Goal: Transaction & Acquisition: Purchase product/service

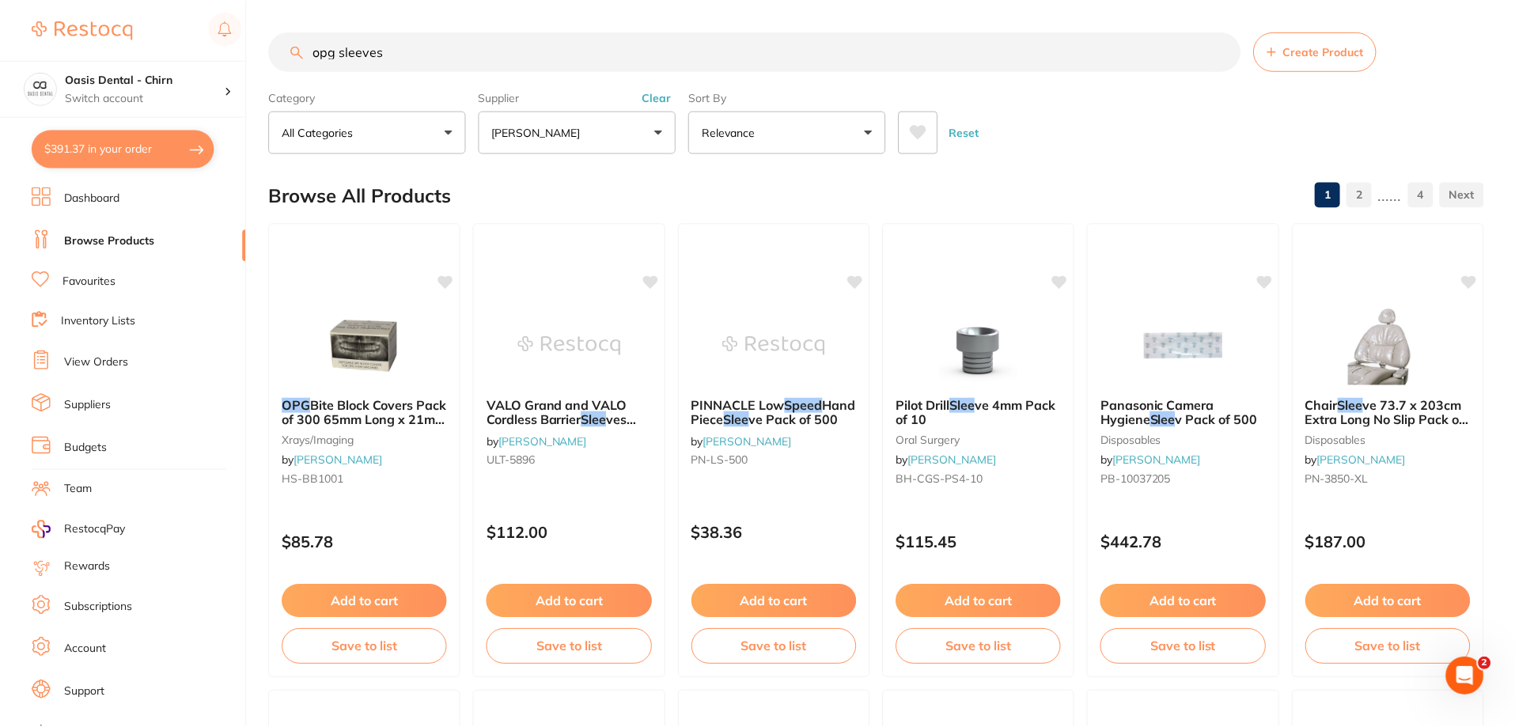
scroll to position [364, 0]
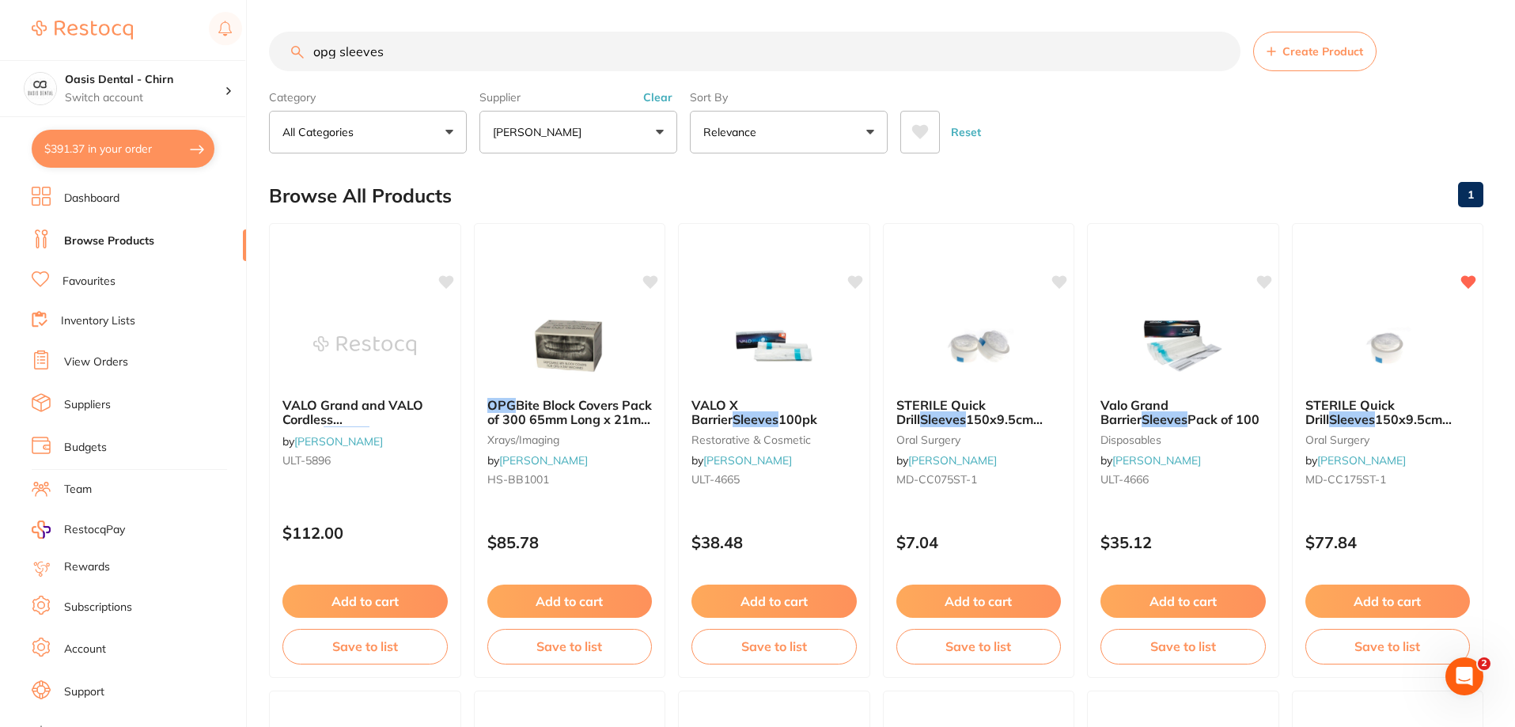
click at [571, 145] on button "[PERSON_NAME]" at bounding box center [579, 132] width 198 height 43
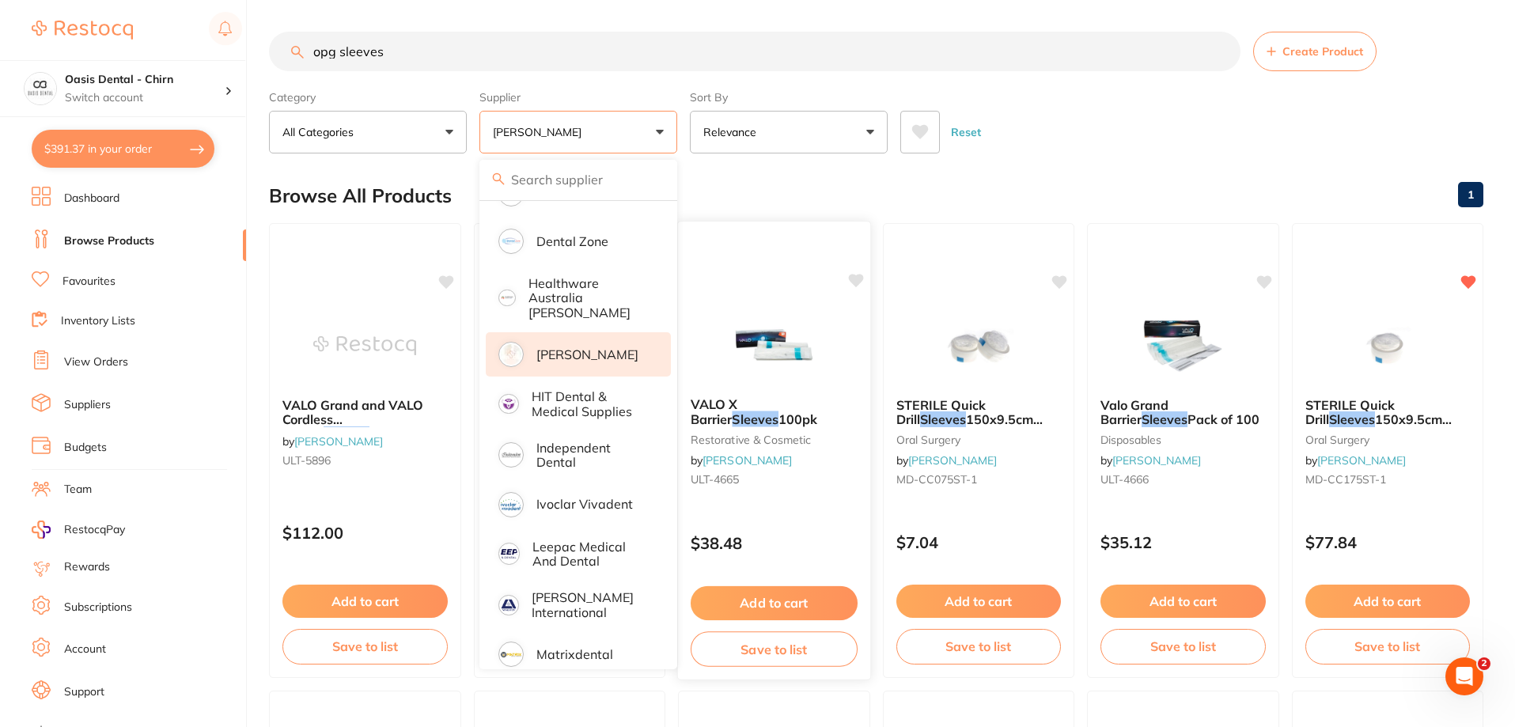
scroll to position [0, 0]
drag, startPoint x: 624, startPoint y: 334, endPoint x: 772, endPoint y: 287, distance: 155.2
click at [625, 347] on p "[PERSON_NAME]" at bounding box center [587, 354] width 102 height 14
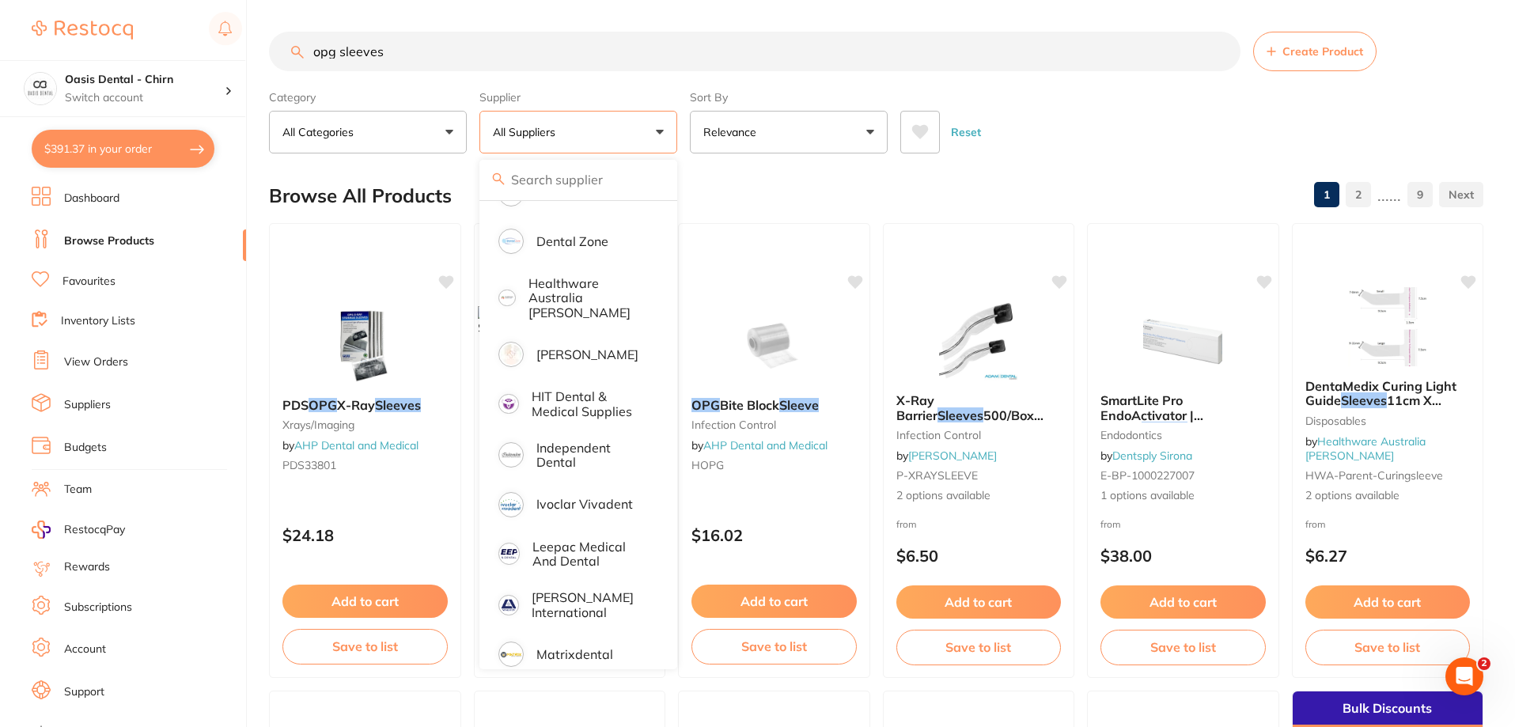
click at [1090, 112] on div "Reset" at bounding box center [1185, 125] width 570 height 55
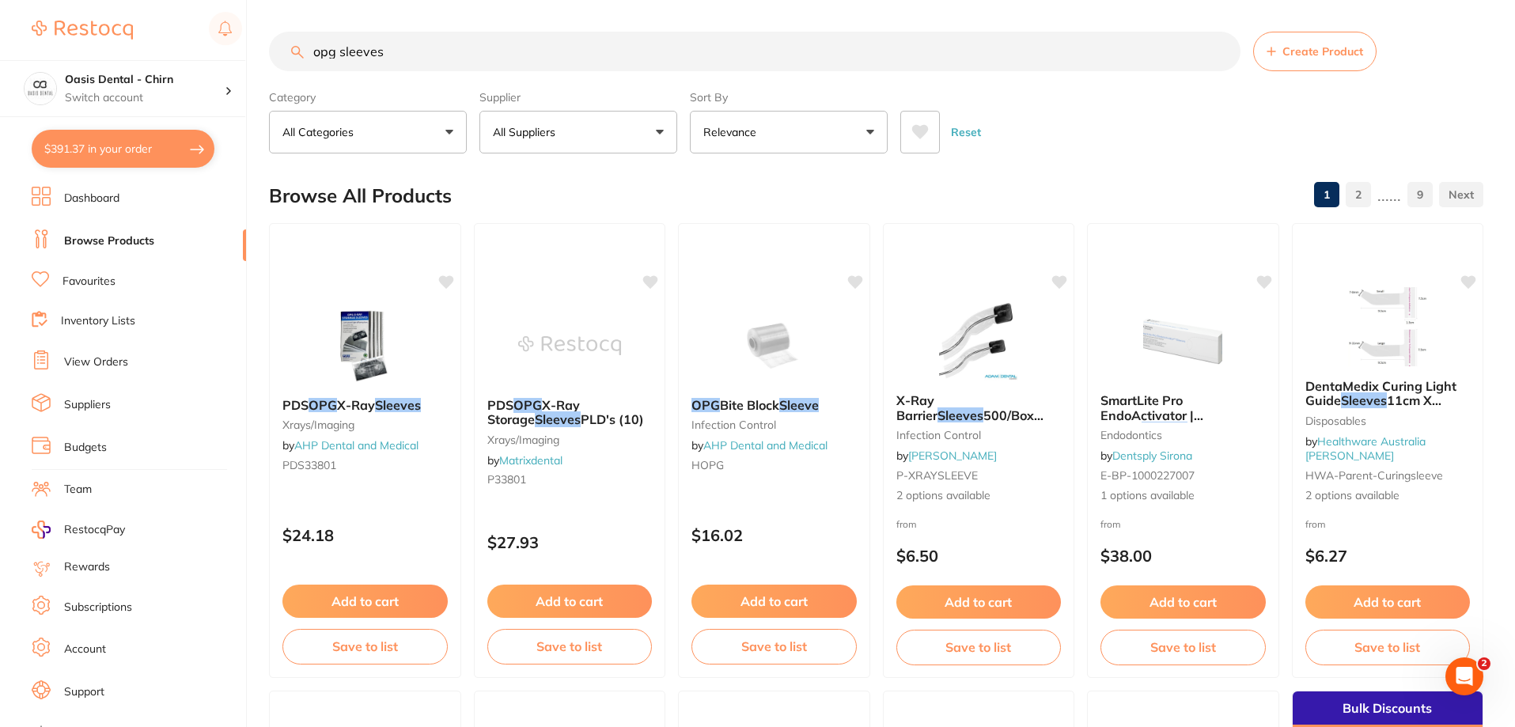
click at [340, 56] on input "opg sleeves" at bounding box center [755, 52] width 972 height 40
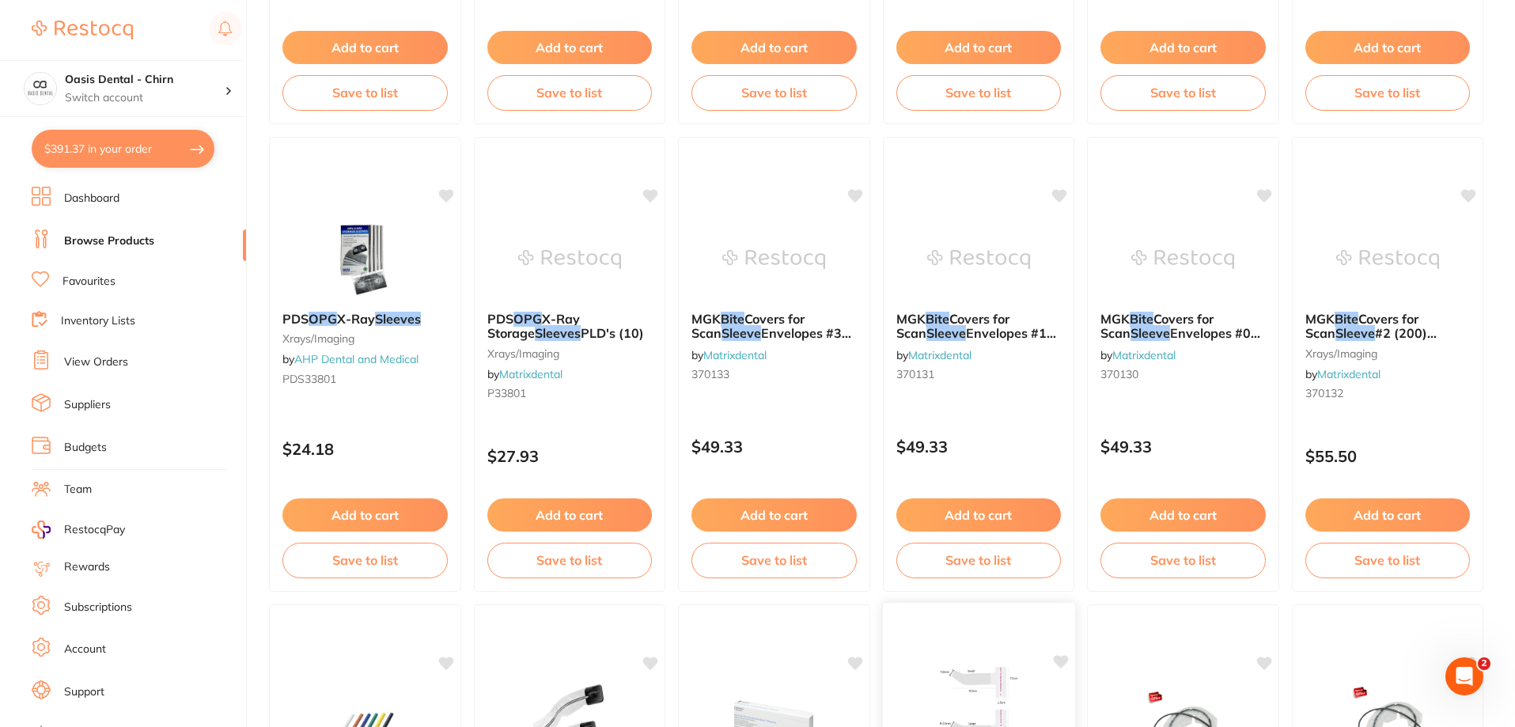
scroll to position [237, 0]
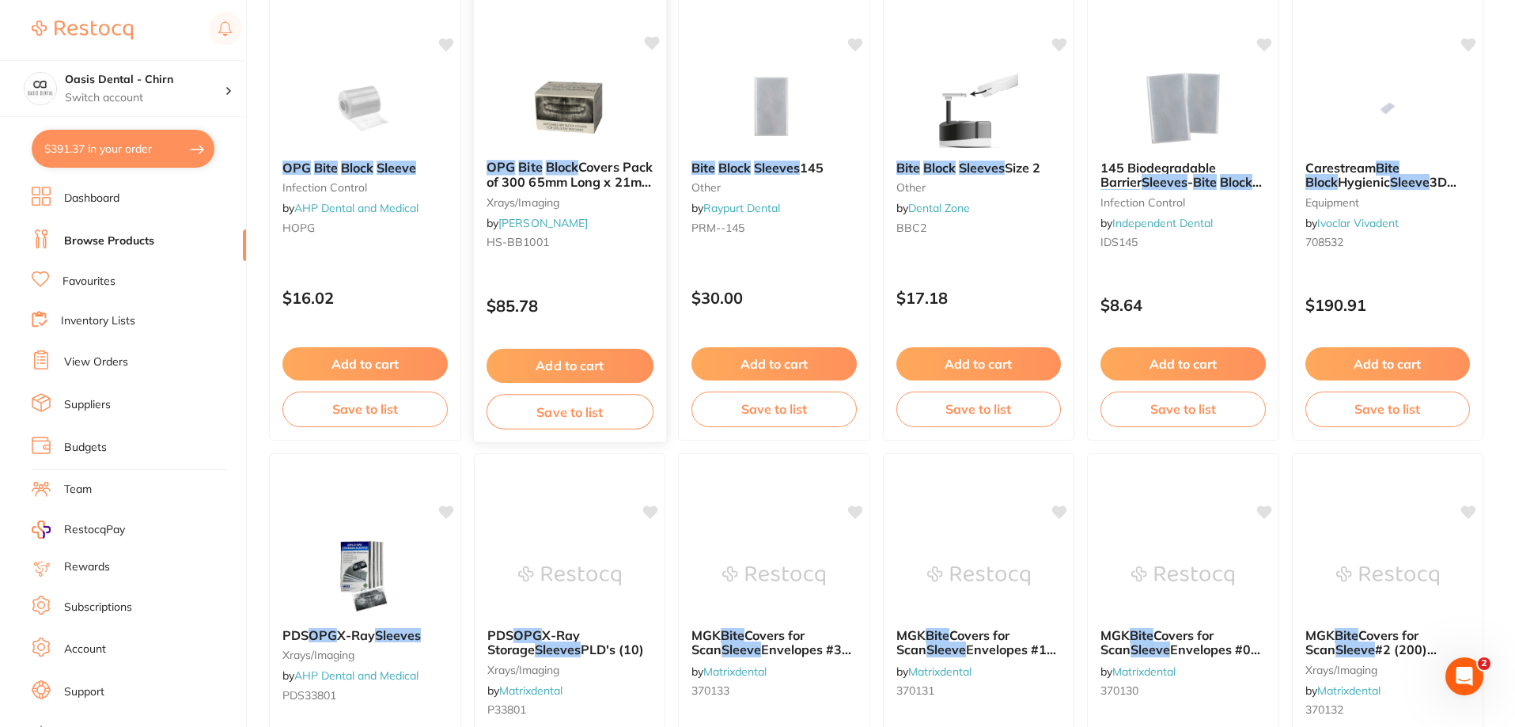
type input "opg bite block sleeves"
click at [581, 115] on img at bounding box center [569, 107] width 104 height 80
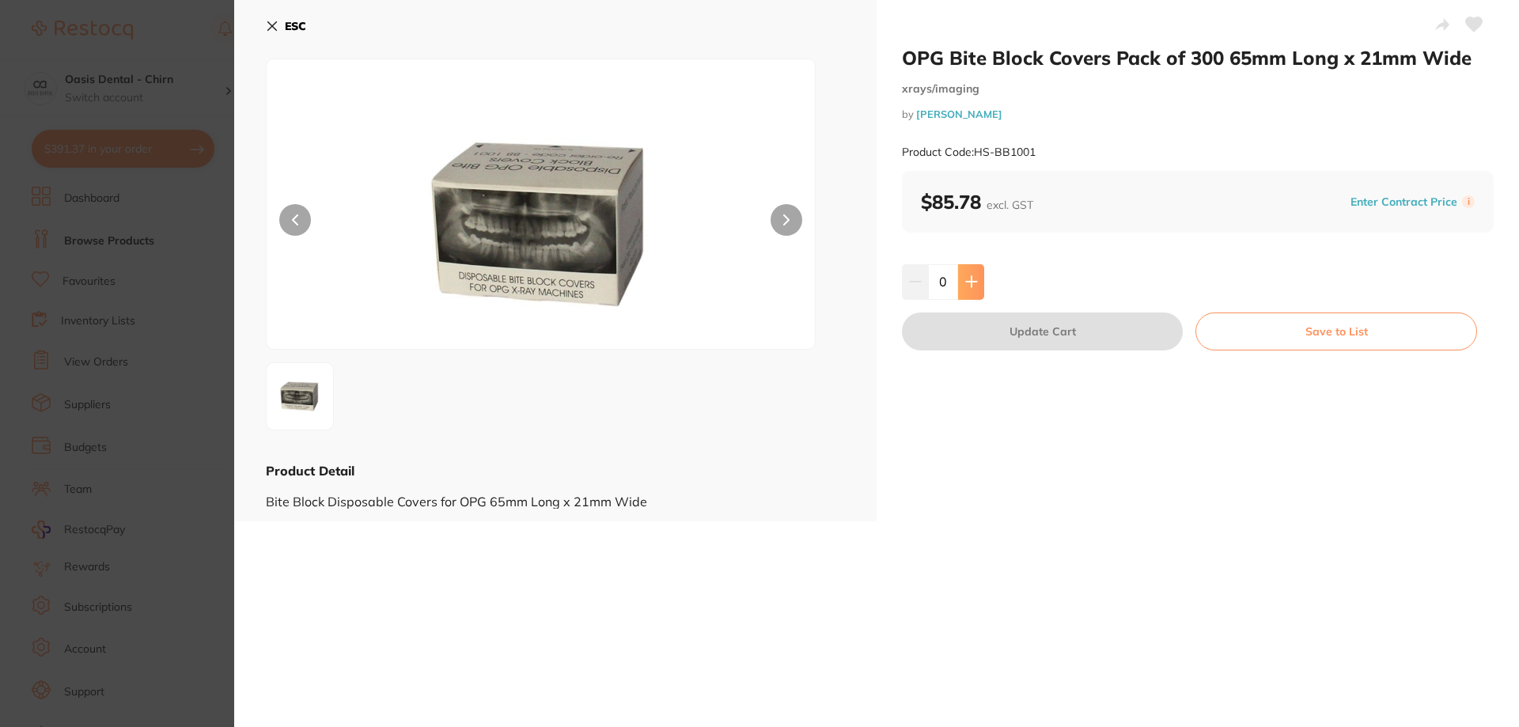
click at [965, 275] on button at bounding box center [971, 281] width 26 height 35
type input "1"
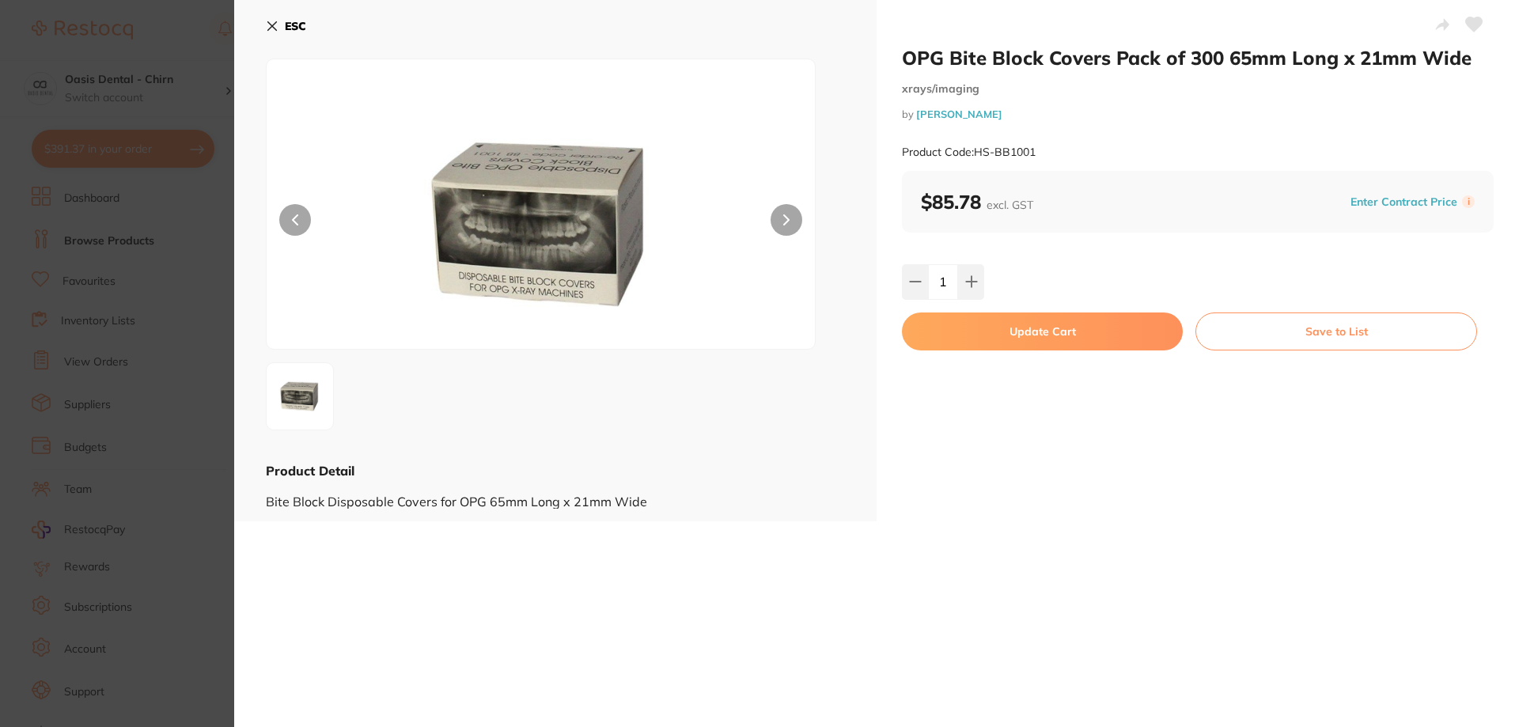
drag, startPoint x: 1009, startPoint y: 317, endPoint x: 1041, endPoint y: 333, distance: 35.7
click at [1010, 317] on button "Update Cart" at bounding box center [1042, 332] width 281 height 38
checkbox input "false"
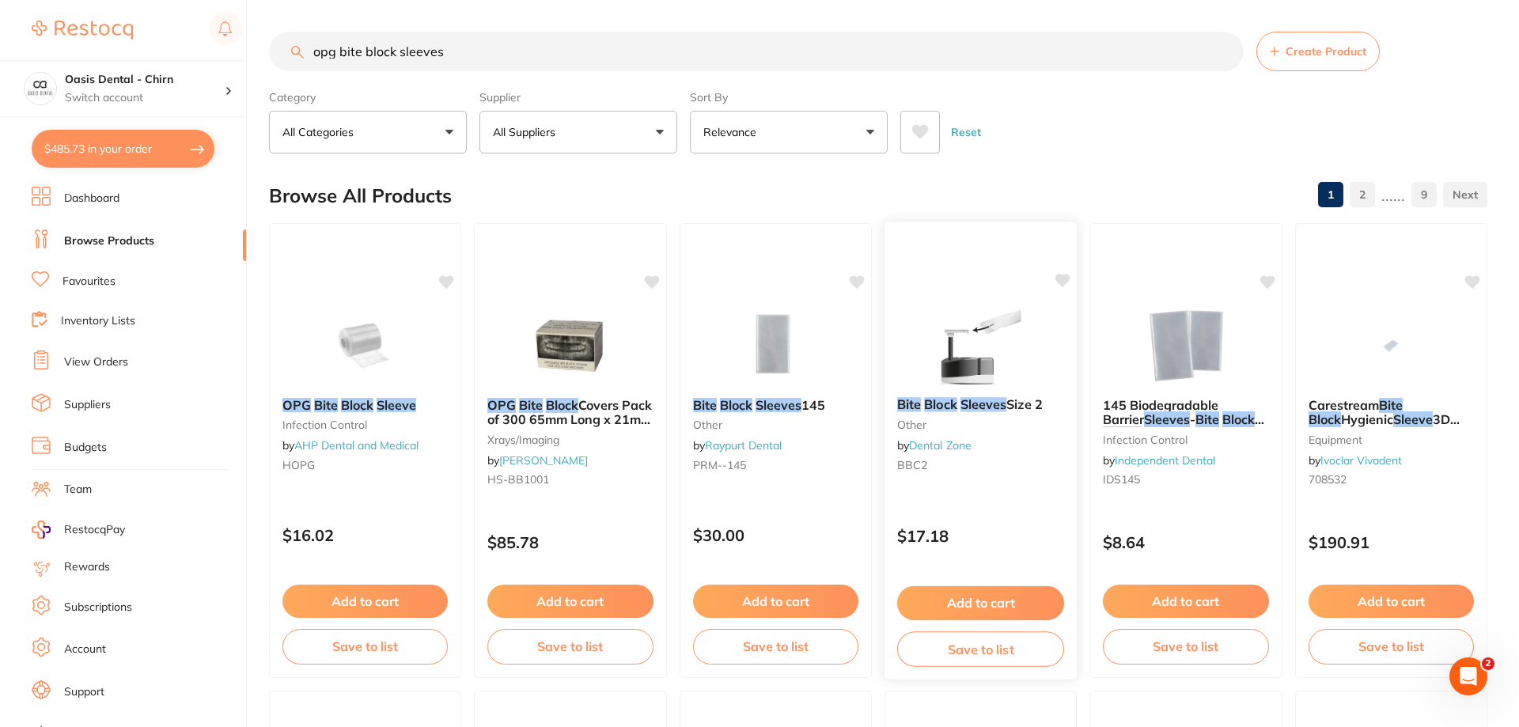
click at [1041, 333] on div "Bite Block Sleeves Size 2 other by Dental Zone BBC2 $17.18 Add to cart Save to …" at bounding box center [981, 451] width 195 height 460
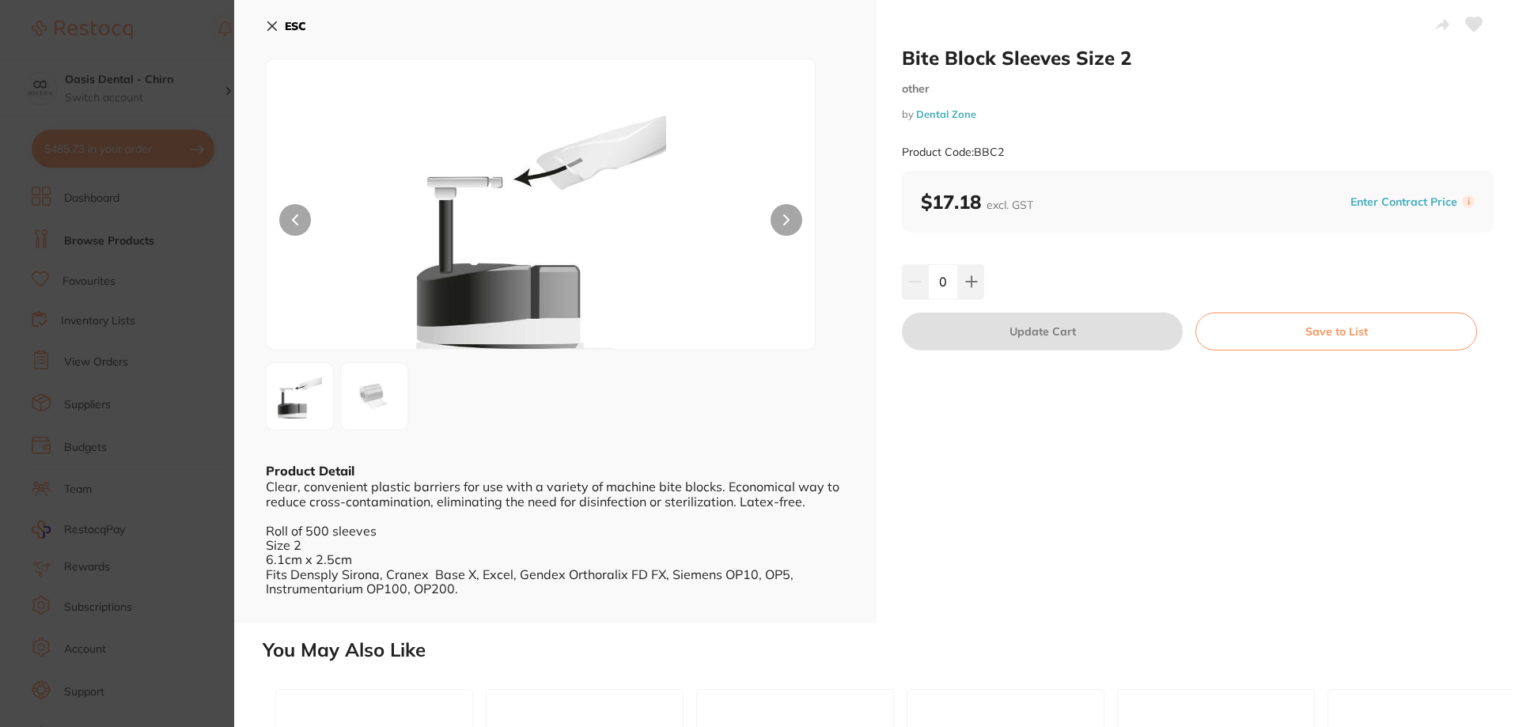
click at [1480, 24] on button at bounding box center [1474, 26] width 40 height 40
click at [1460, 23] on button at bounding box center [1474, 26] width 40 height 40
click at [1471, 23] on icon at bounding box center [1474, 24] width 17 height 14
click at [274, 25] on icon at bounding box center [272, 26] width 9 height 9
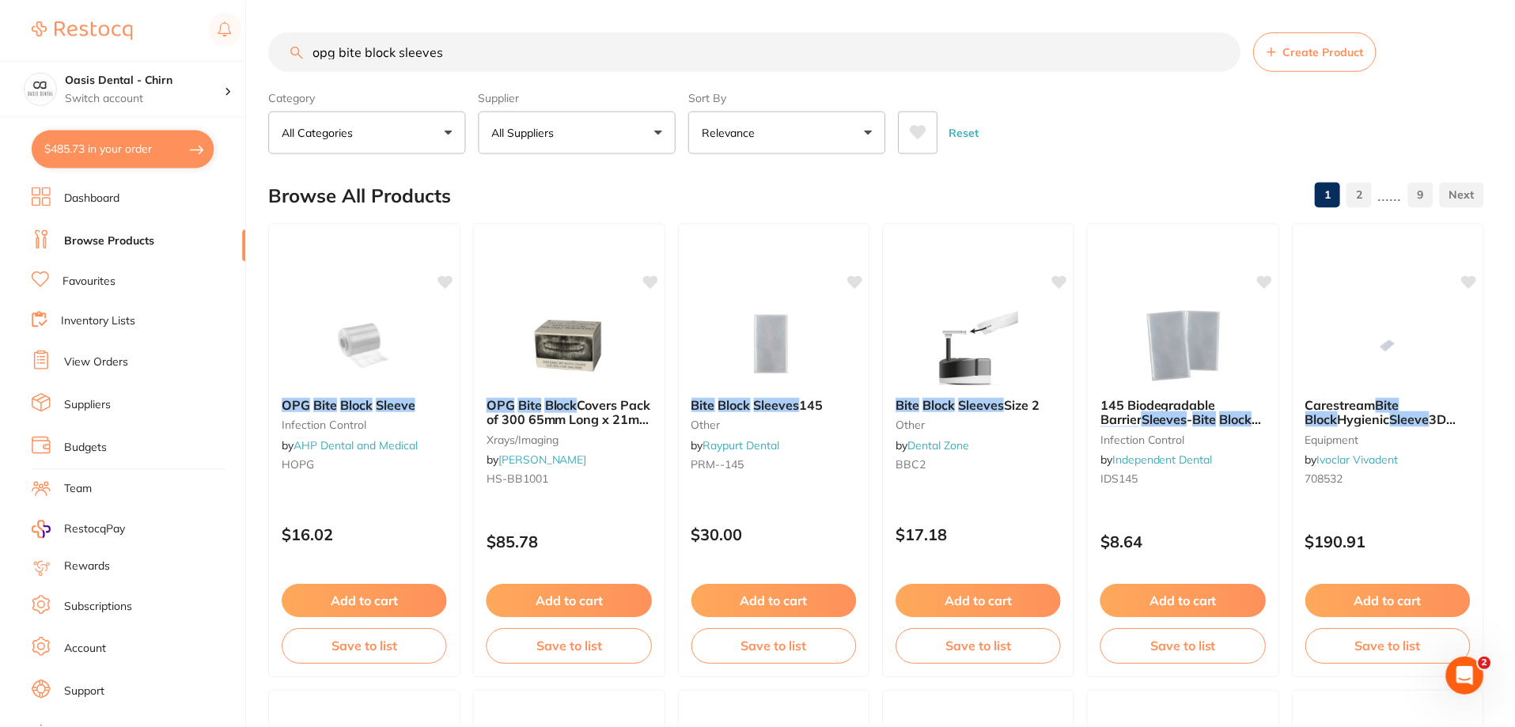
scroll to position [237, 0]
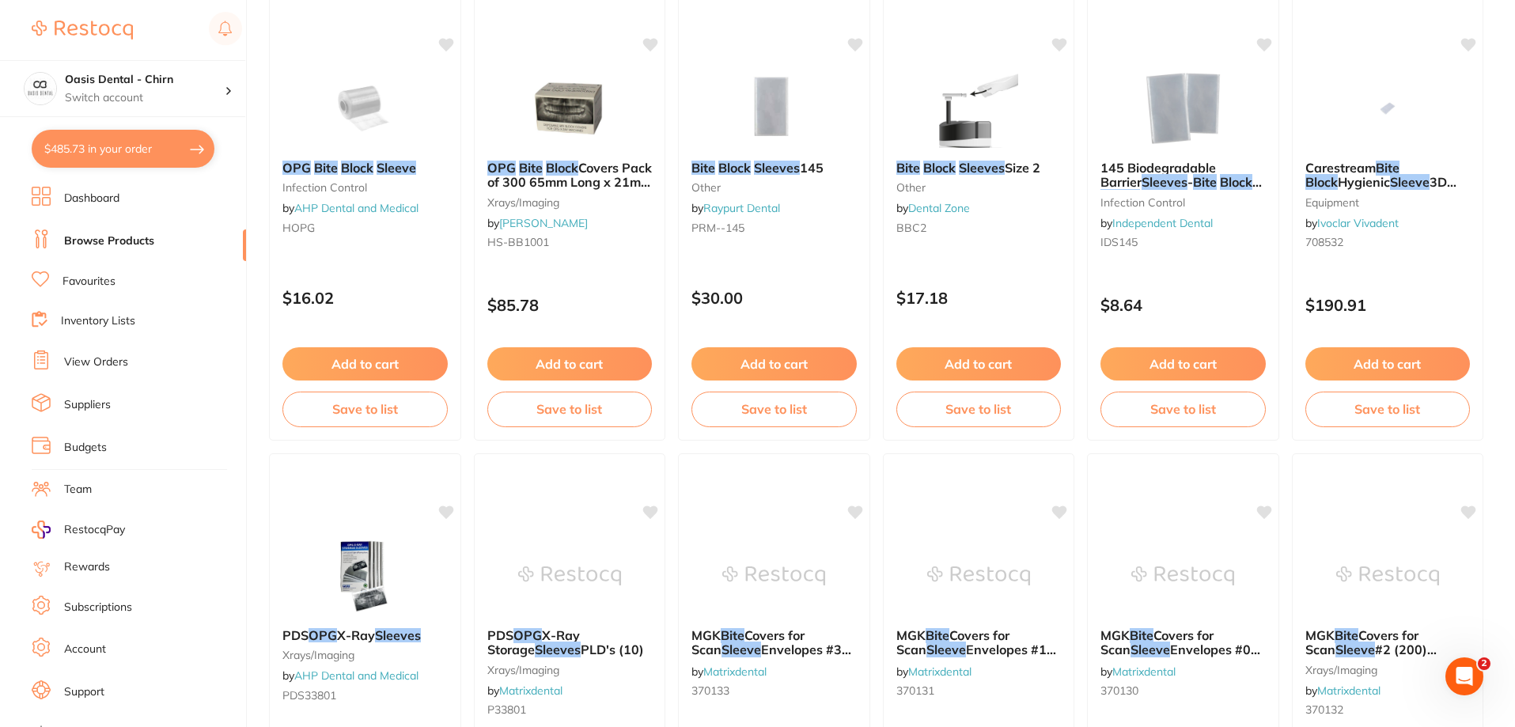
click at [151, 148] on button "$485.73 in your order" at bounding box center [123, 149] width 183 height 38
checkbox input "true"
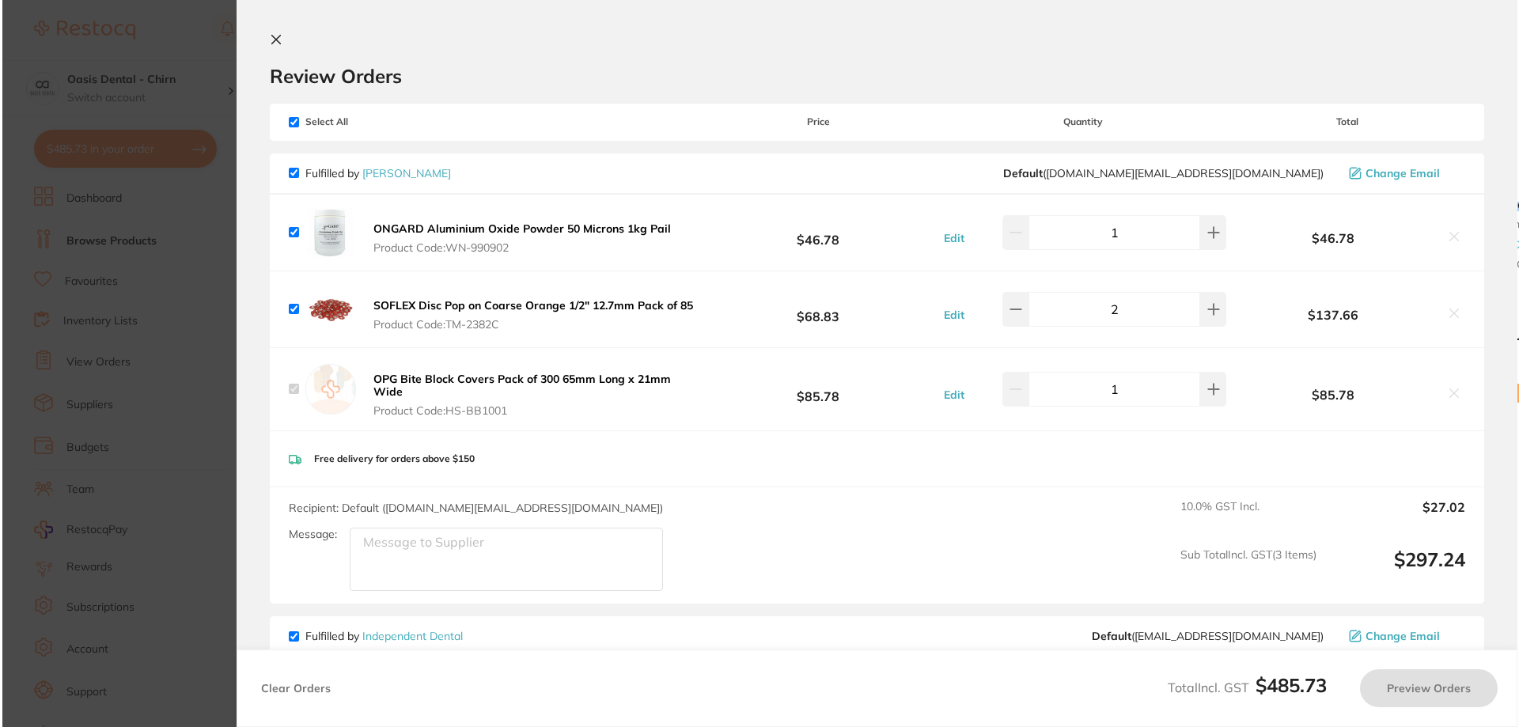
scroll to position [0, 0]
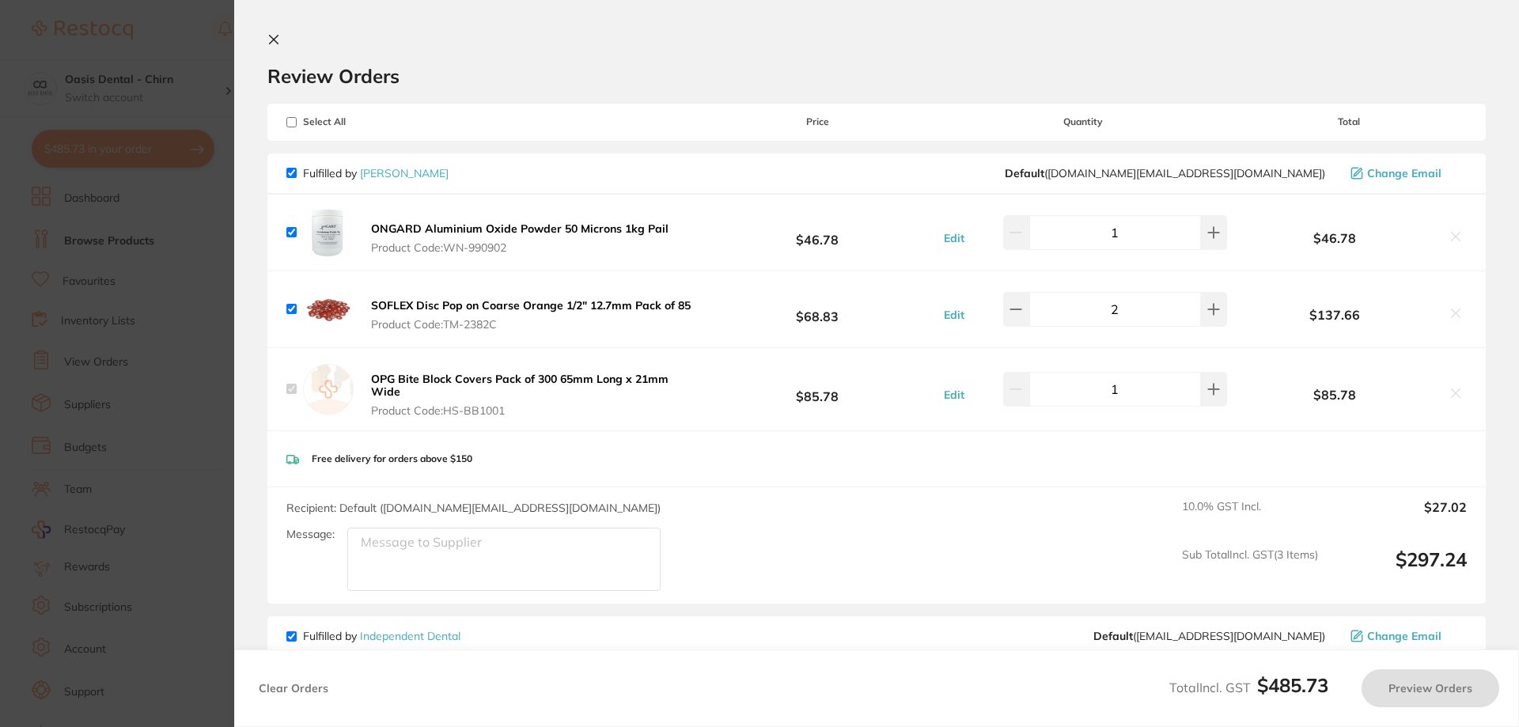
checkbox input "true"
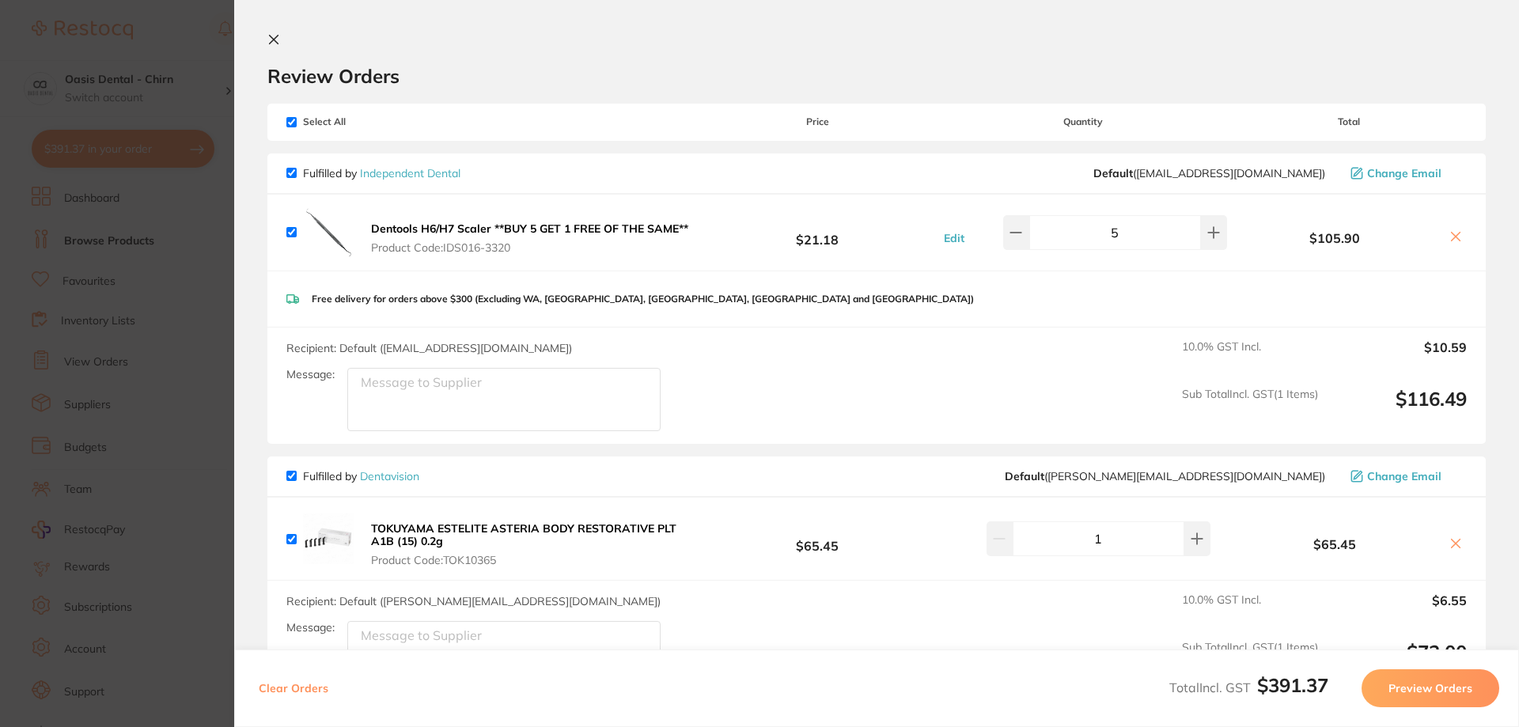
drag, startPoint x: 270, startPoint y: 36, endPoint x: 438, endPoint y: 111, distance: 184.2
click at [270, 39] on icon at bounding box center [273, 39] width 13 height 13
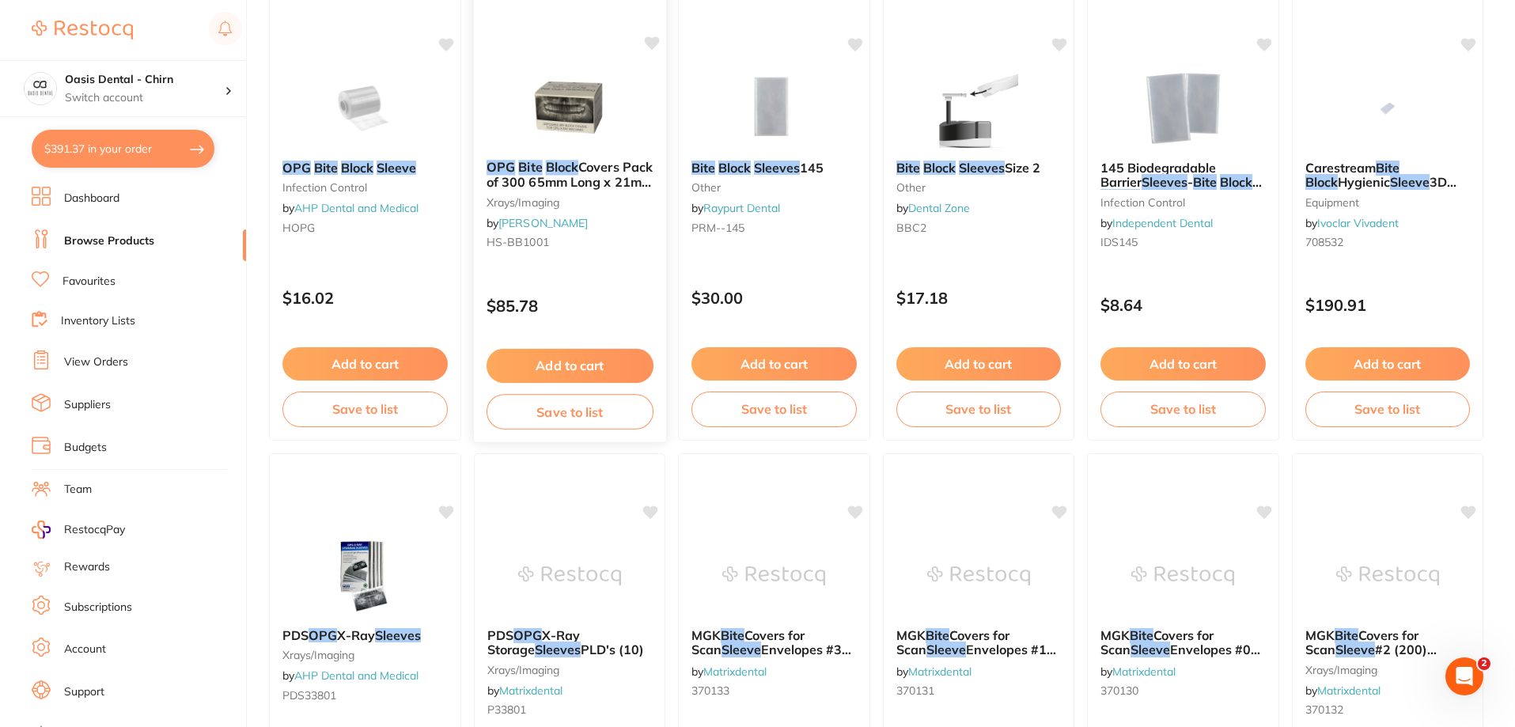
click at [560, 117] on img at bounding box center [569, 107] width 104 height 80
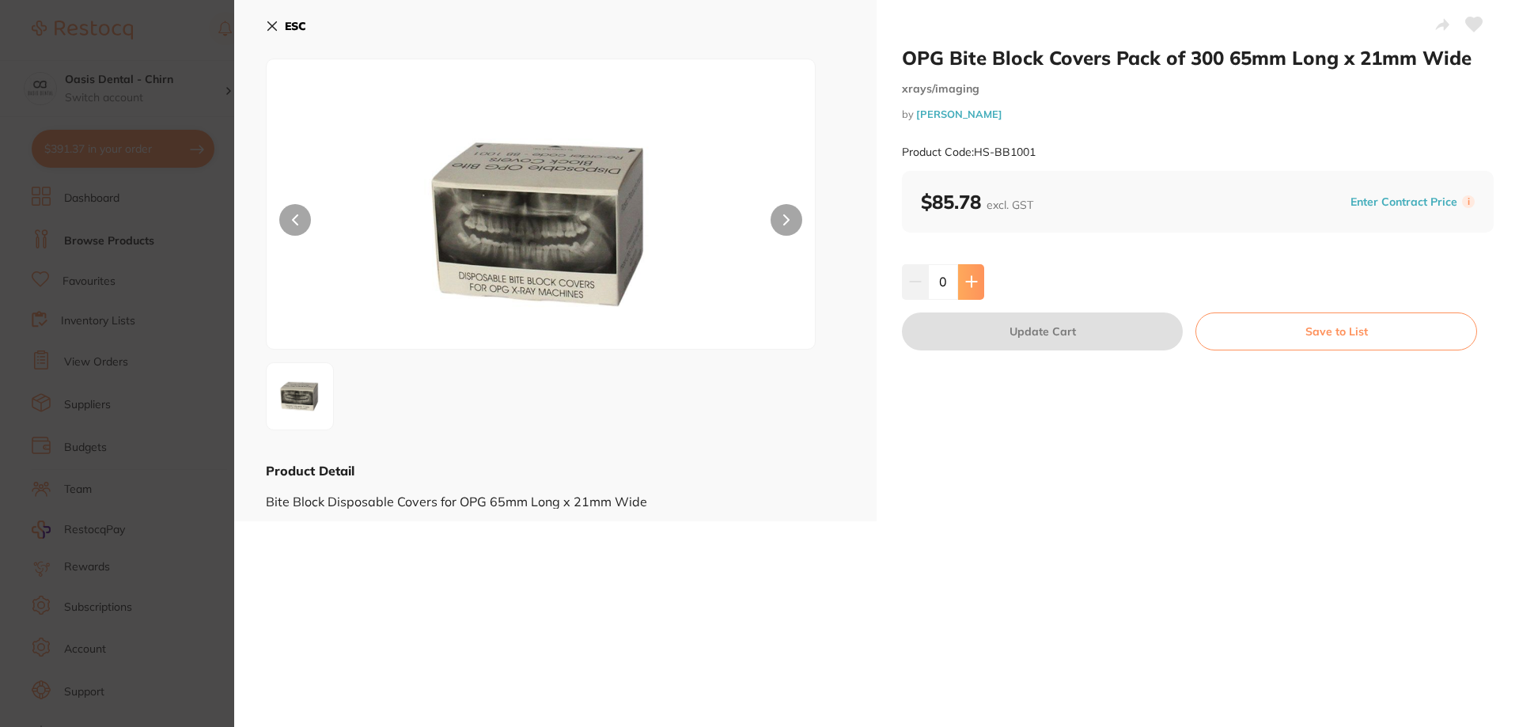
click at [982, 282] on button at bounding box center [971, 281] width 26 height 35
type input "1"
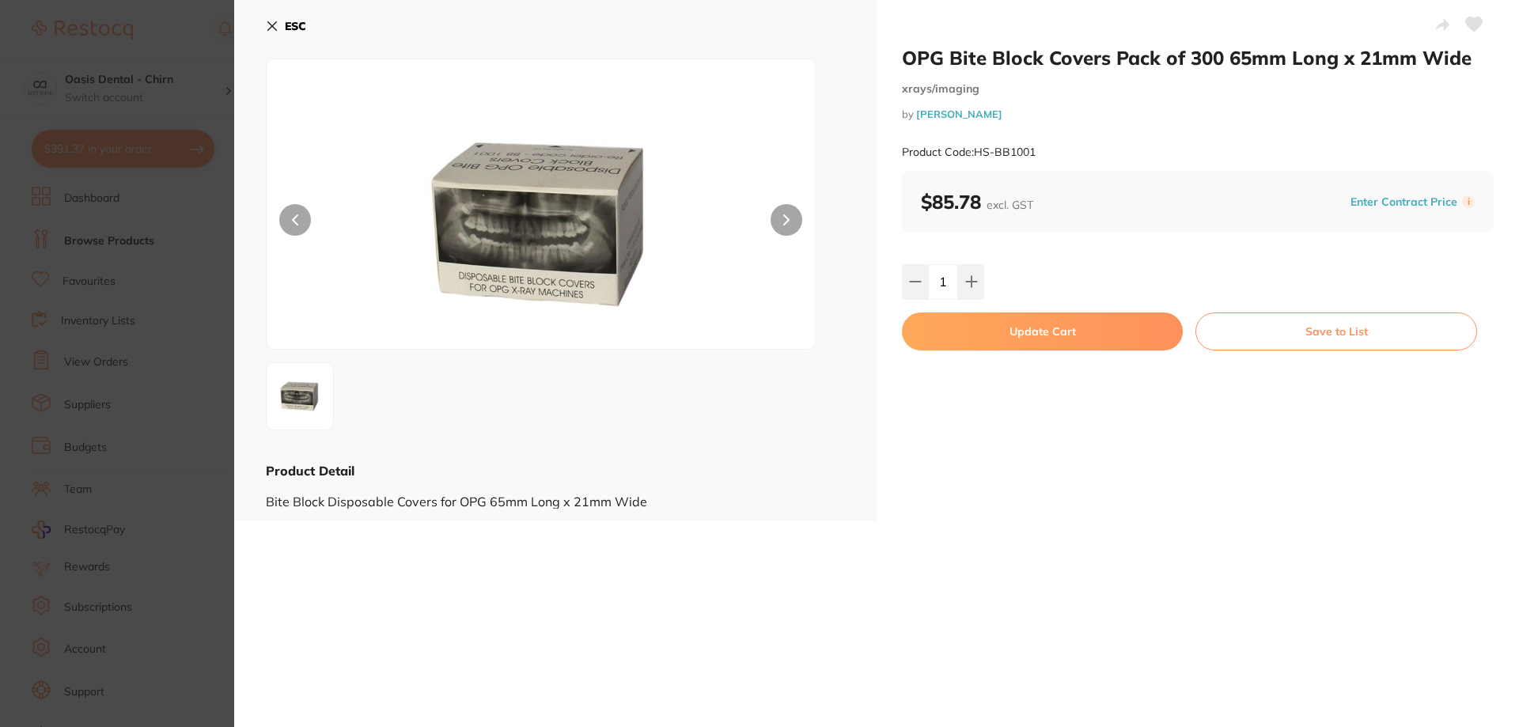
click at [1041, 338] on button "Update Cart" at bounding box center [1042, 332] width 281 height 38
checkbox input "false"
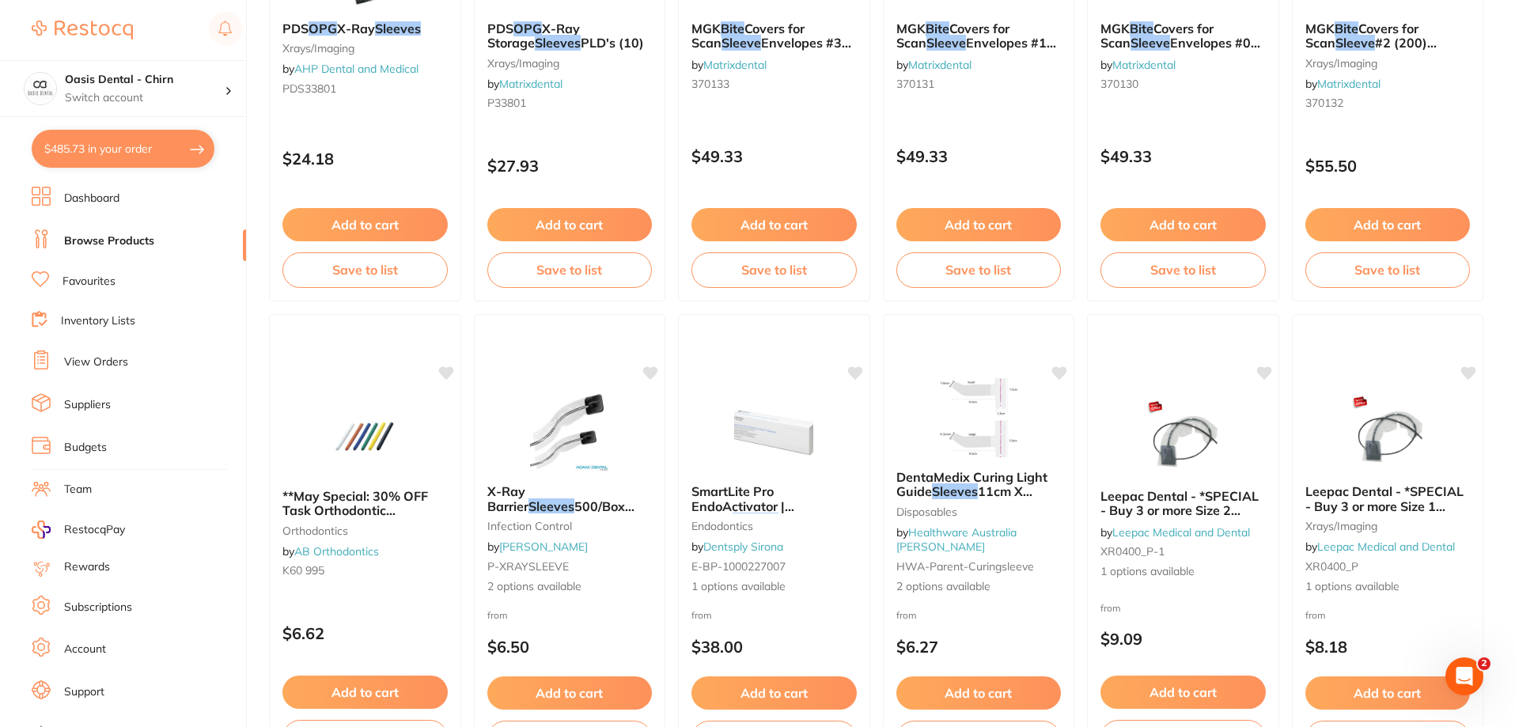
scroll to position [874, 0]
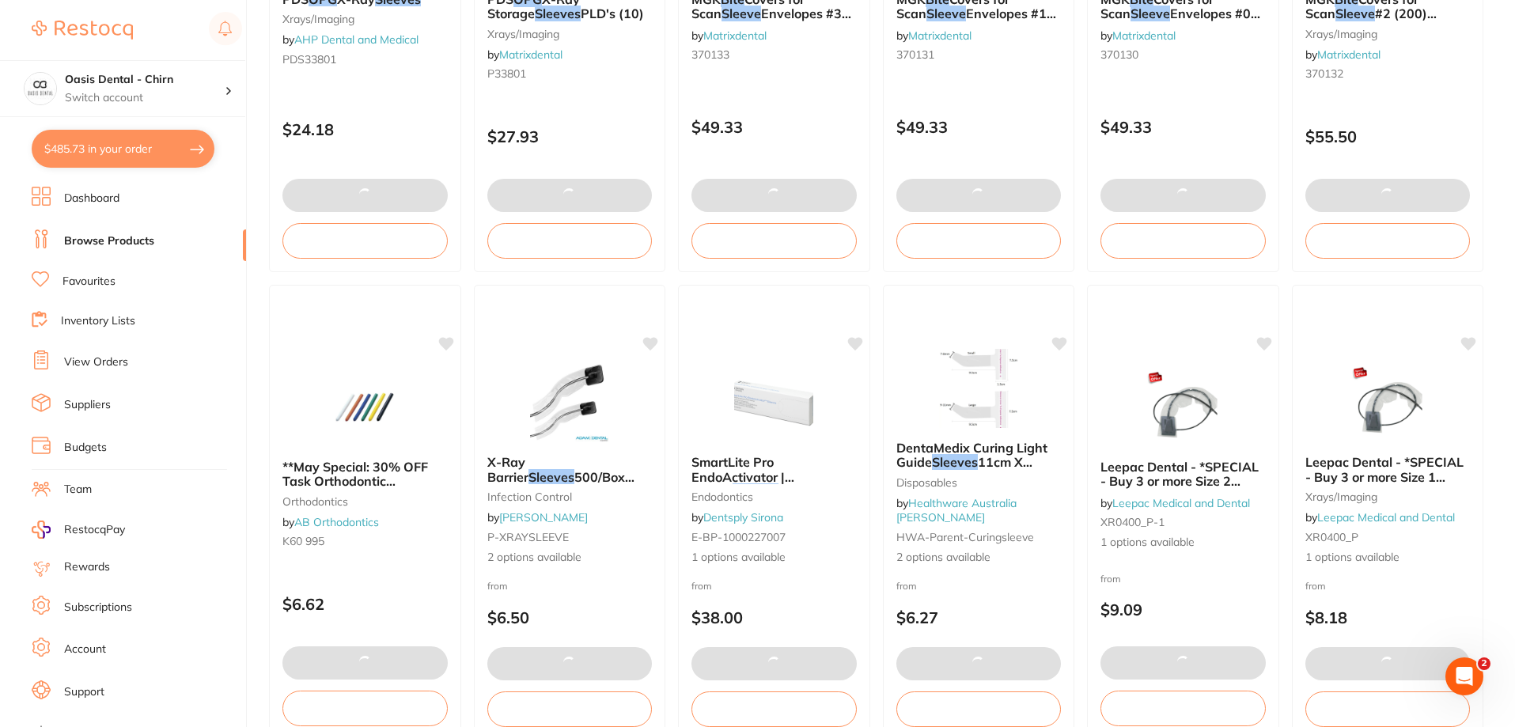
type input "2"
